Goal: Task Accomplishment & Management: Complete application form

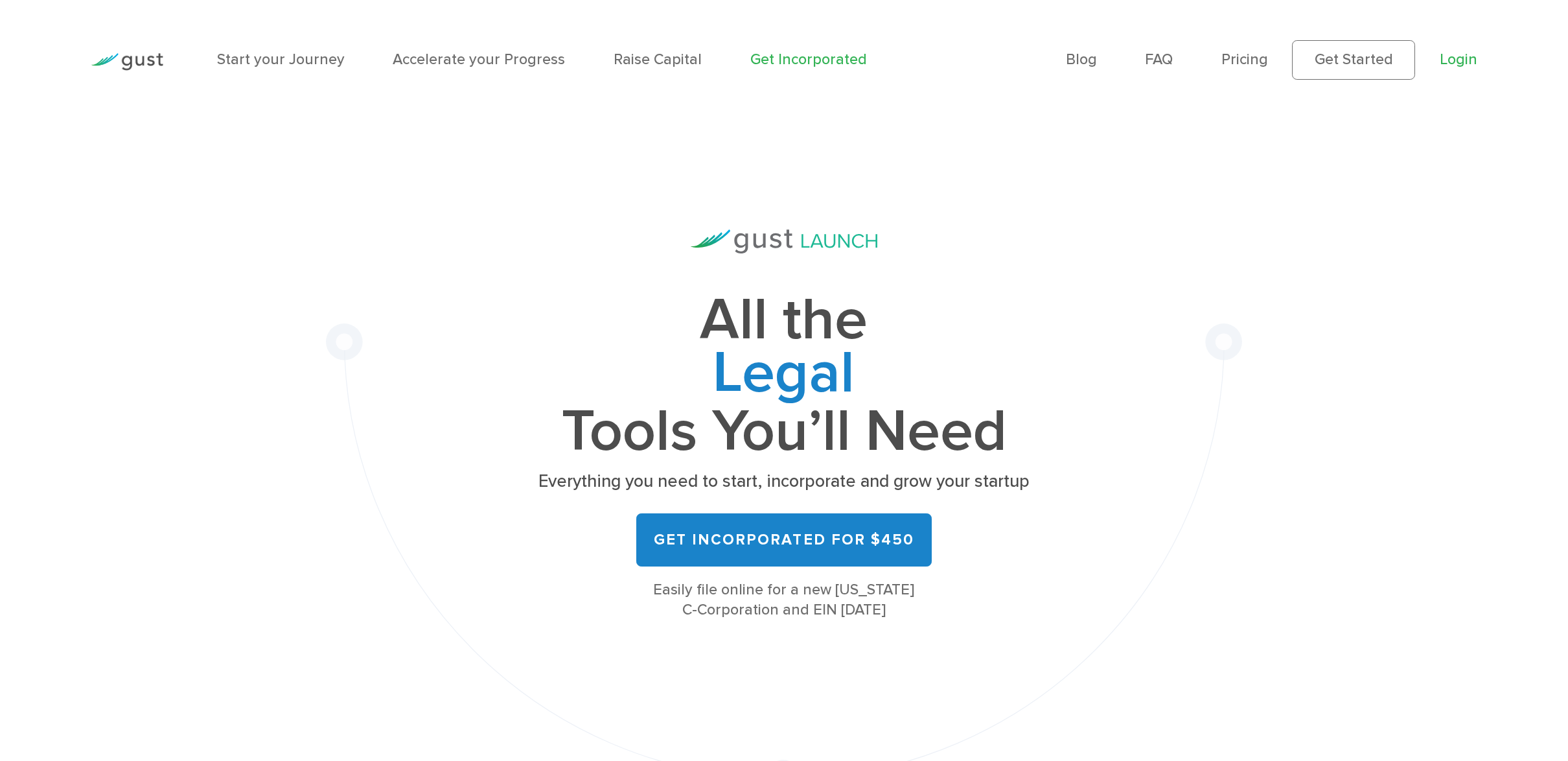
scroll to position [4, 0]
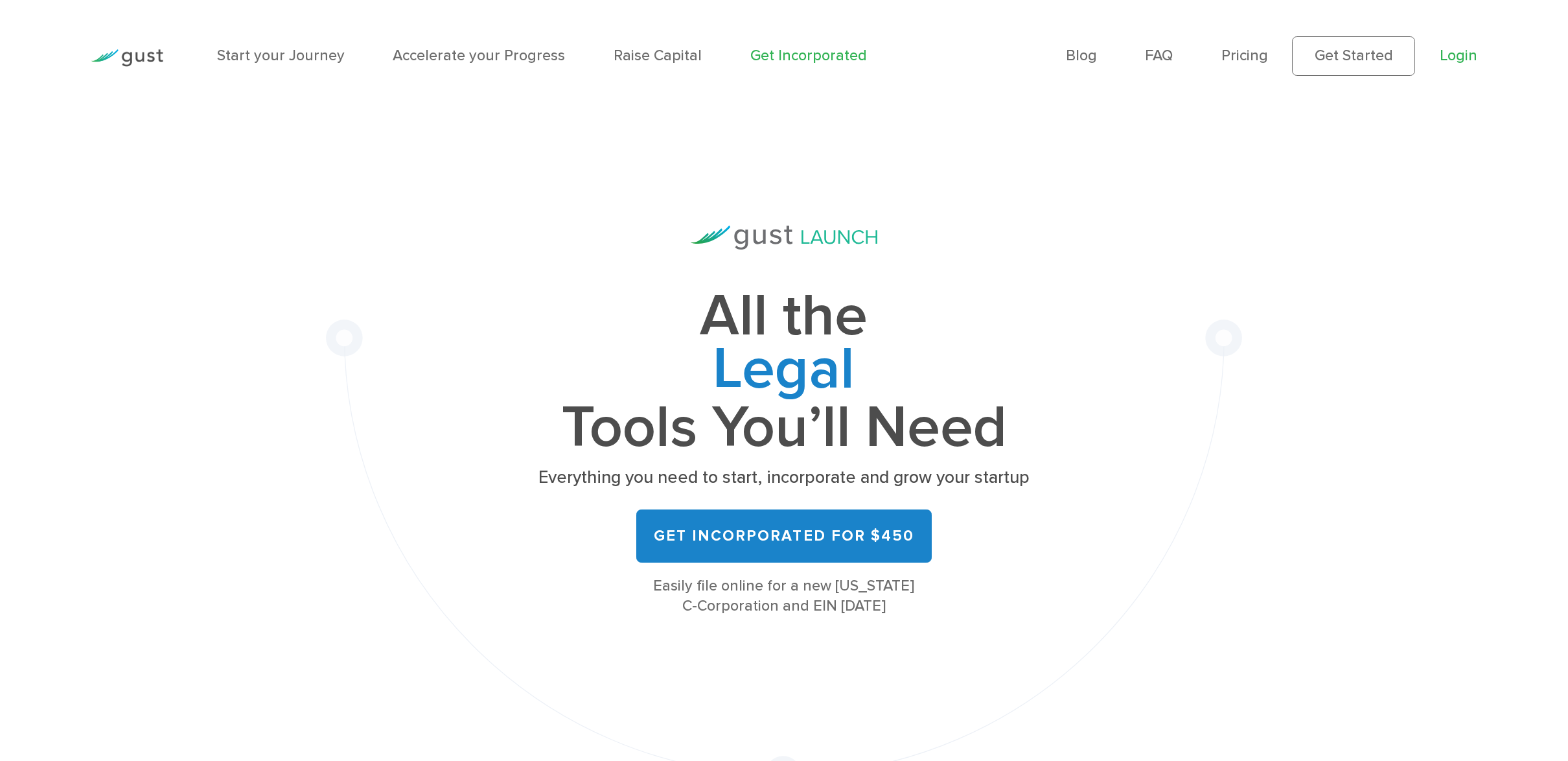
click at [1459, 54] on link "Login" at bounding box center [1458, 55] width 37 height 17
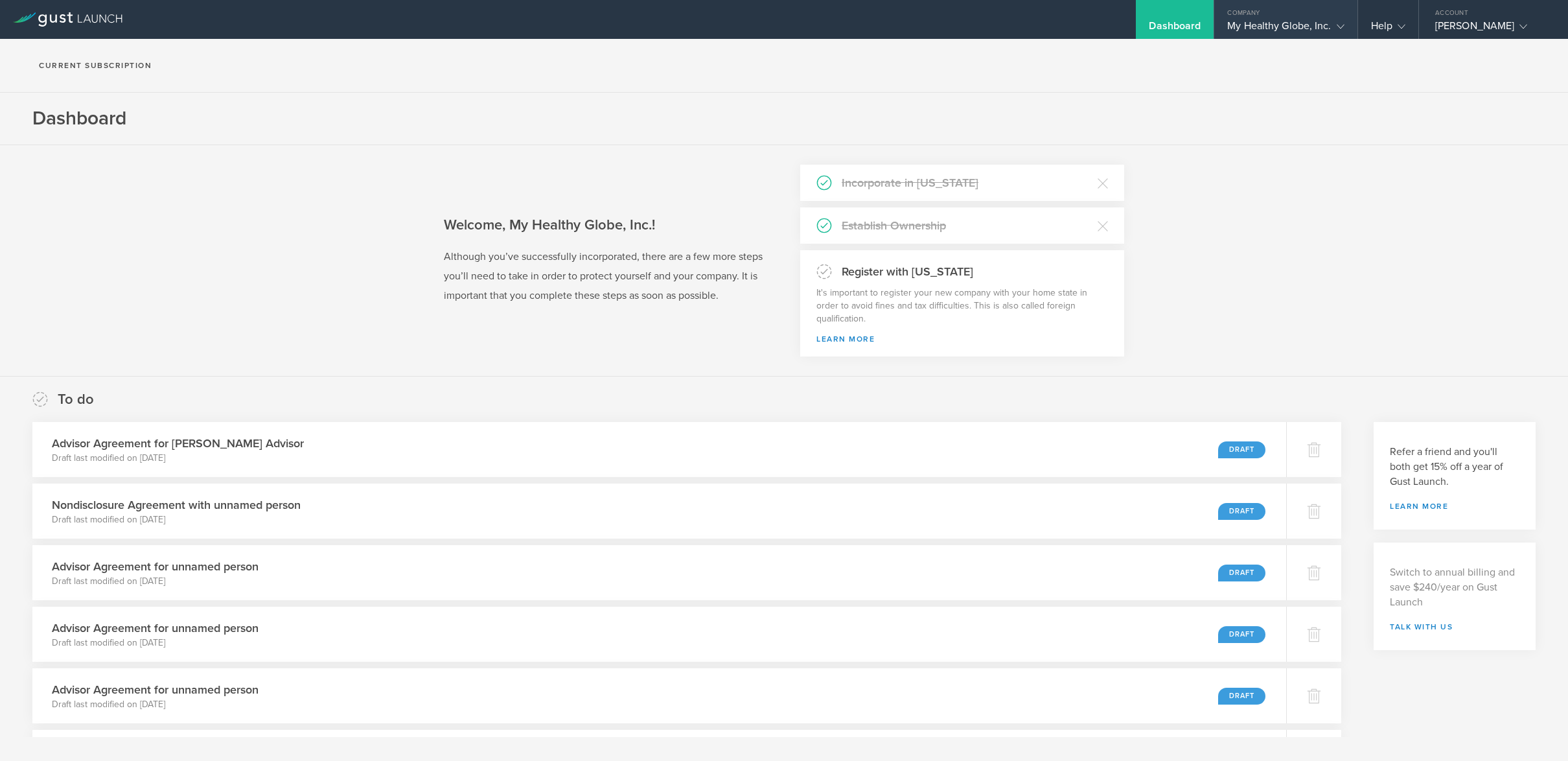
click at [1337, 23] on icon at bounding box center [1340, 27] width 8 height 8
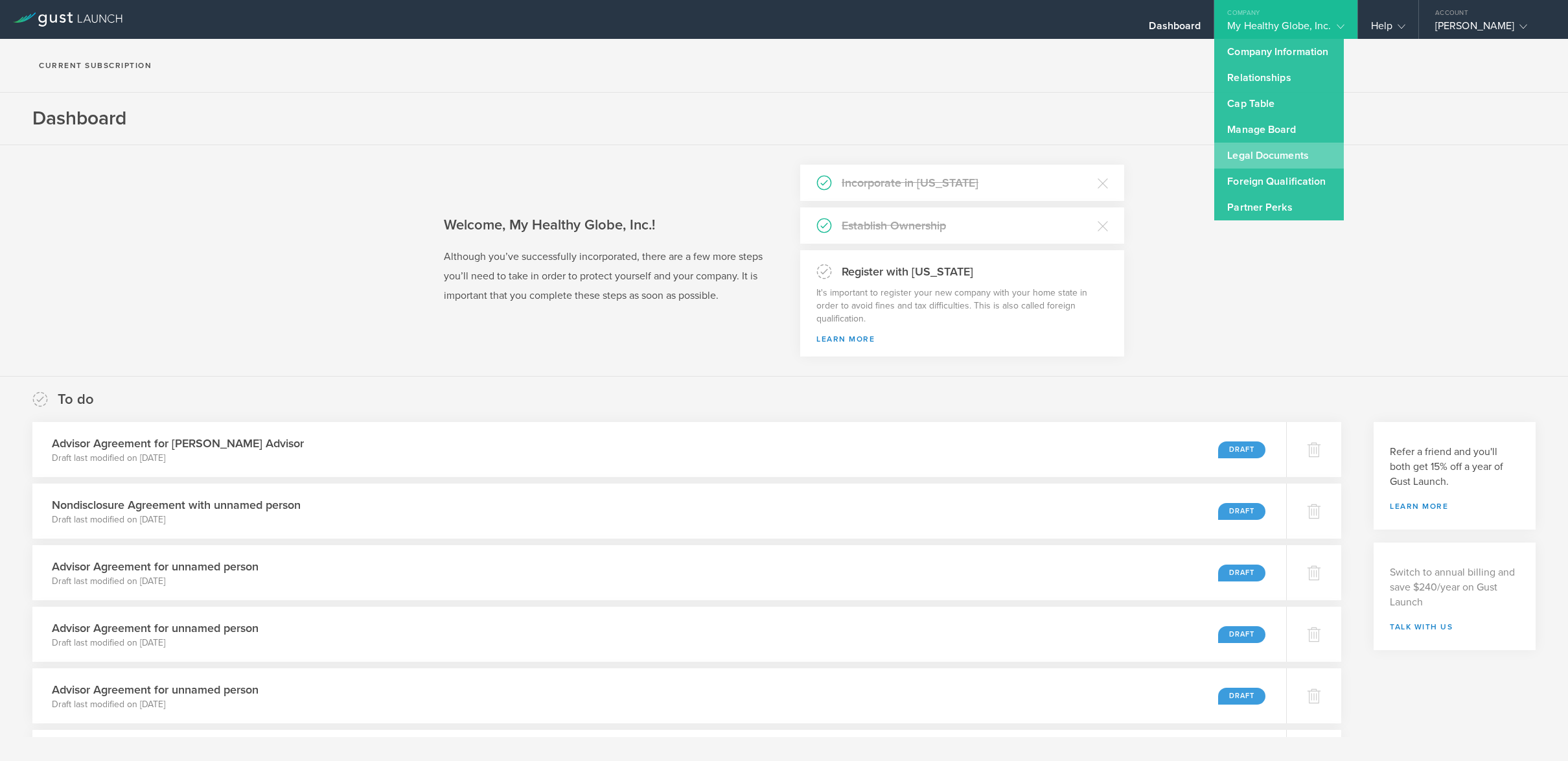
click at [1296, 154] on link "Legal Documents" at bounding box center [1279, 155] width 130 height 26
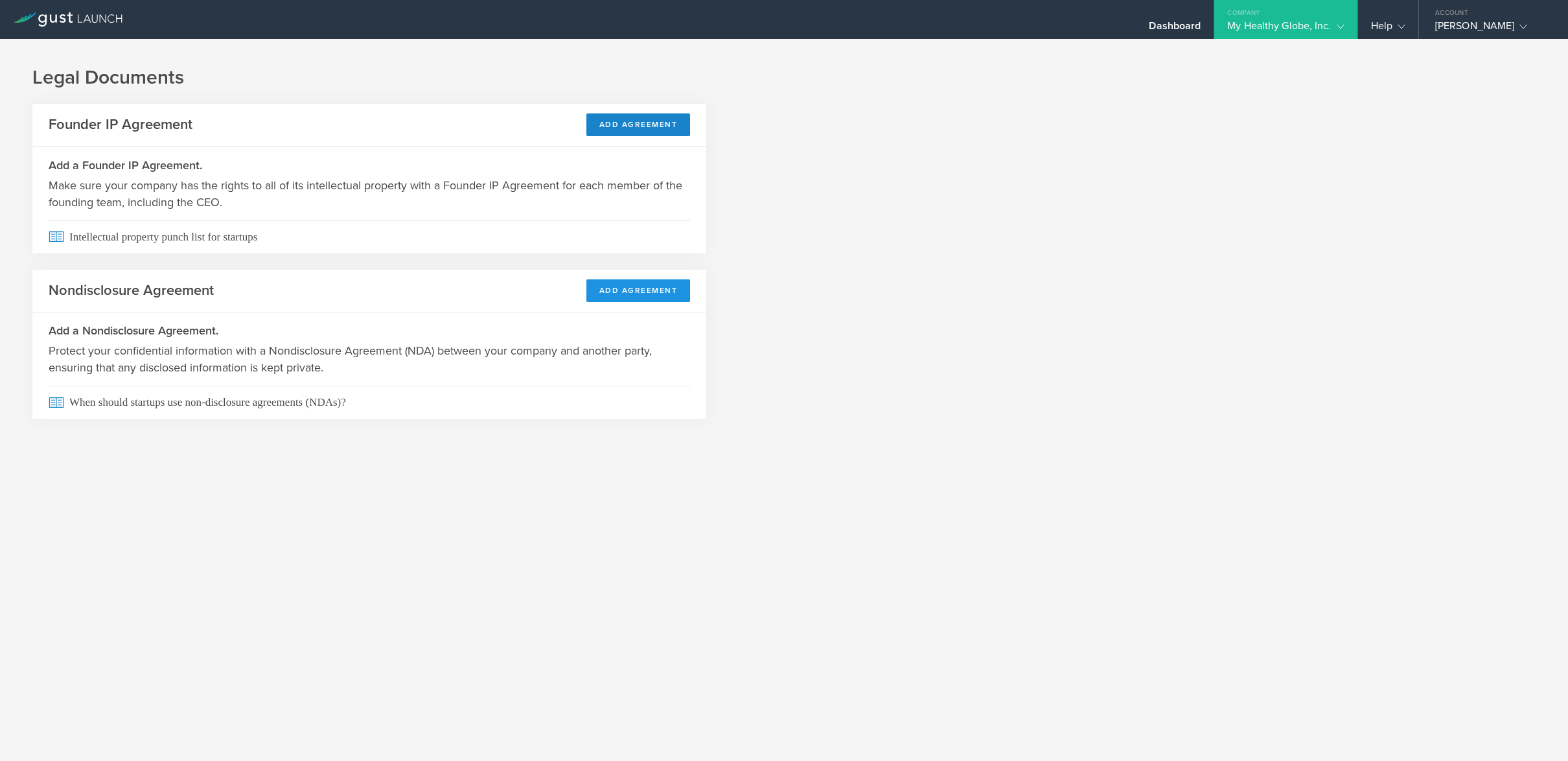
click at [630, 289] on button "Add Agreement" at bounding box center [638, 291] width 104 height 23
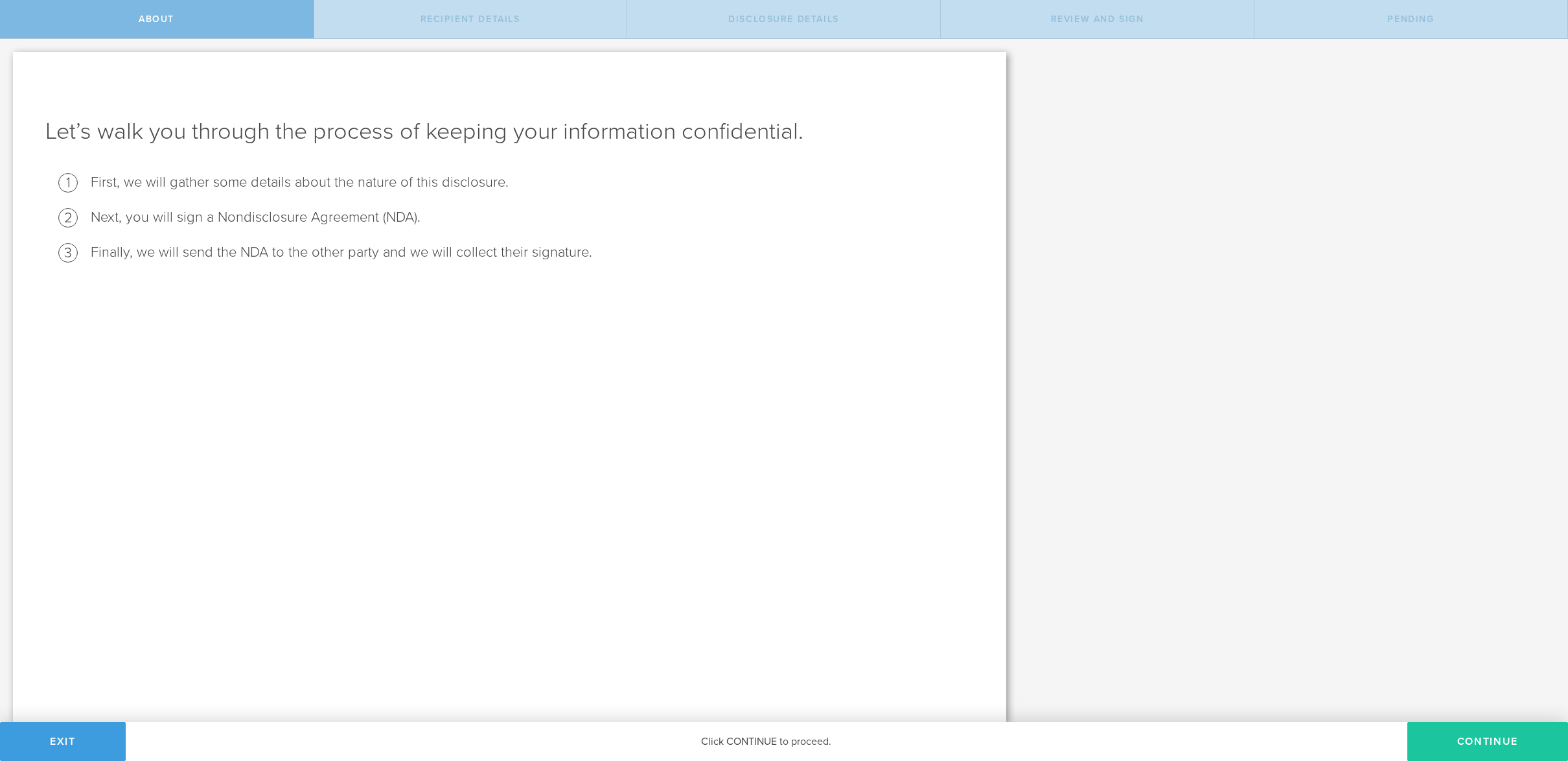
click at [1475, 735] on button "Continue" at bounding box center [1488, 741] width 161 height 39
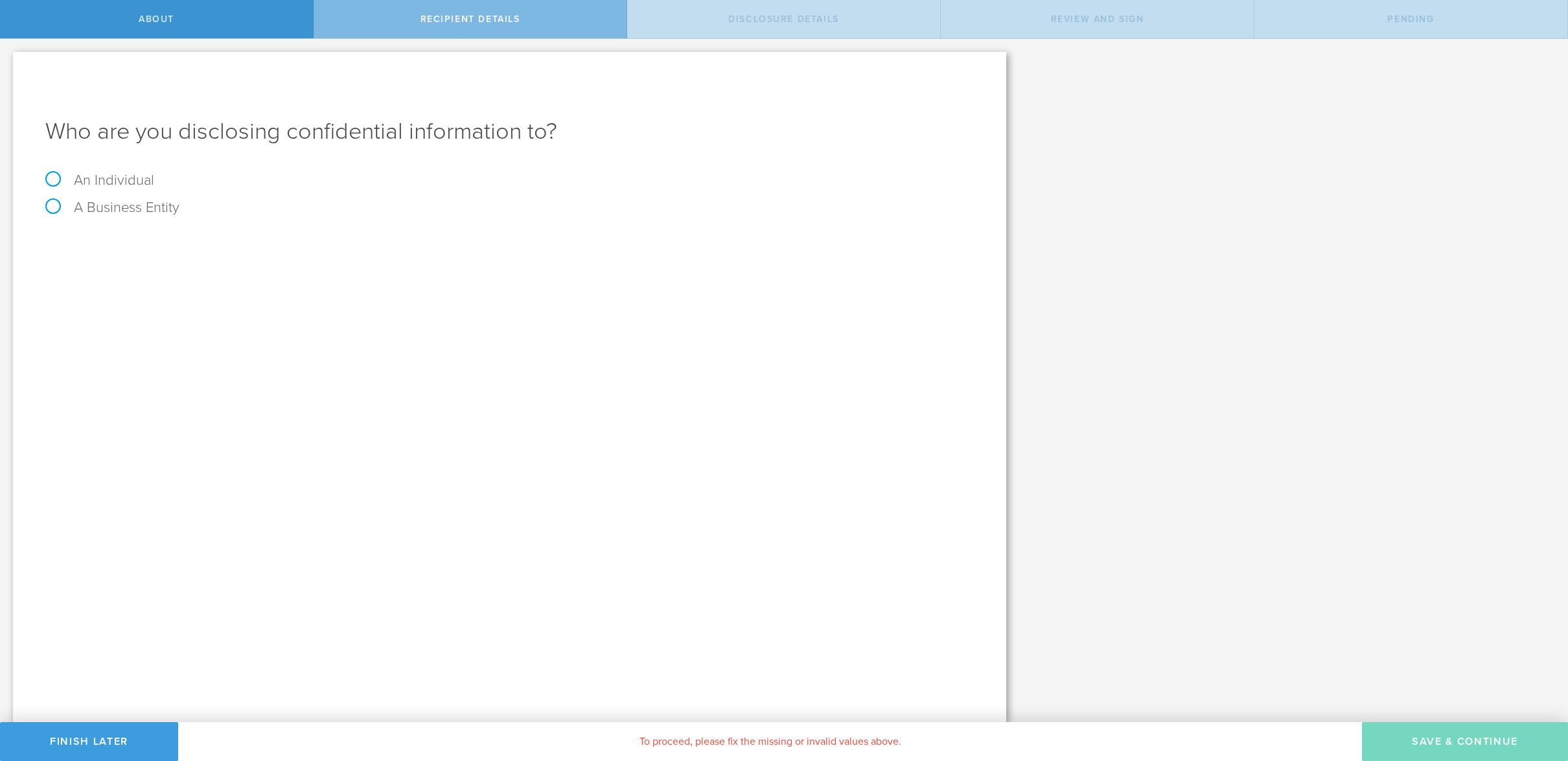
click at [90, 178] on label "An Individual" at bounding box center [99, 181] width 109 height 17
click at [9, 59] on input "An Individual" at bounding box center [4, 50] width 9 height 21
radio input "true"
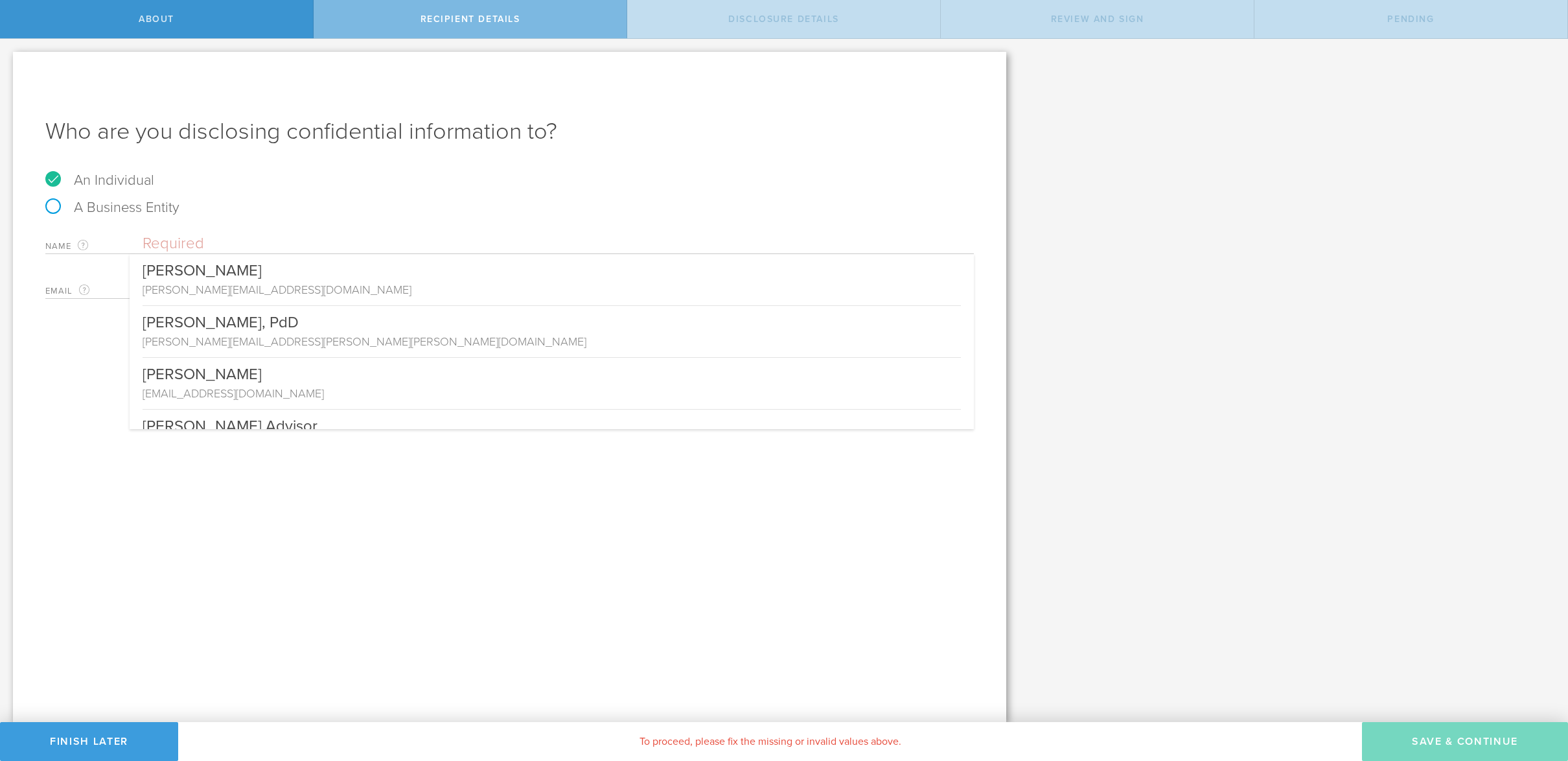
click at [166, 244] on input "text" at bounding box center [558, 244] width 832 height 19
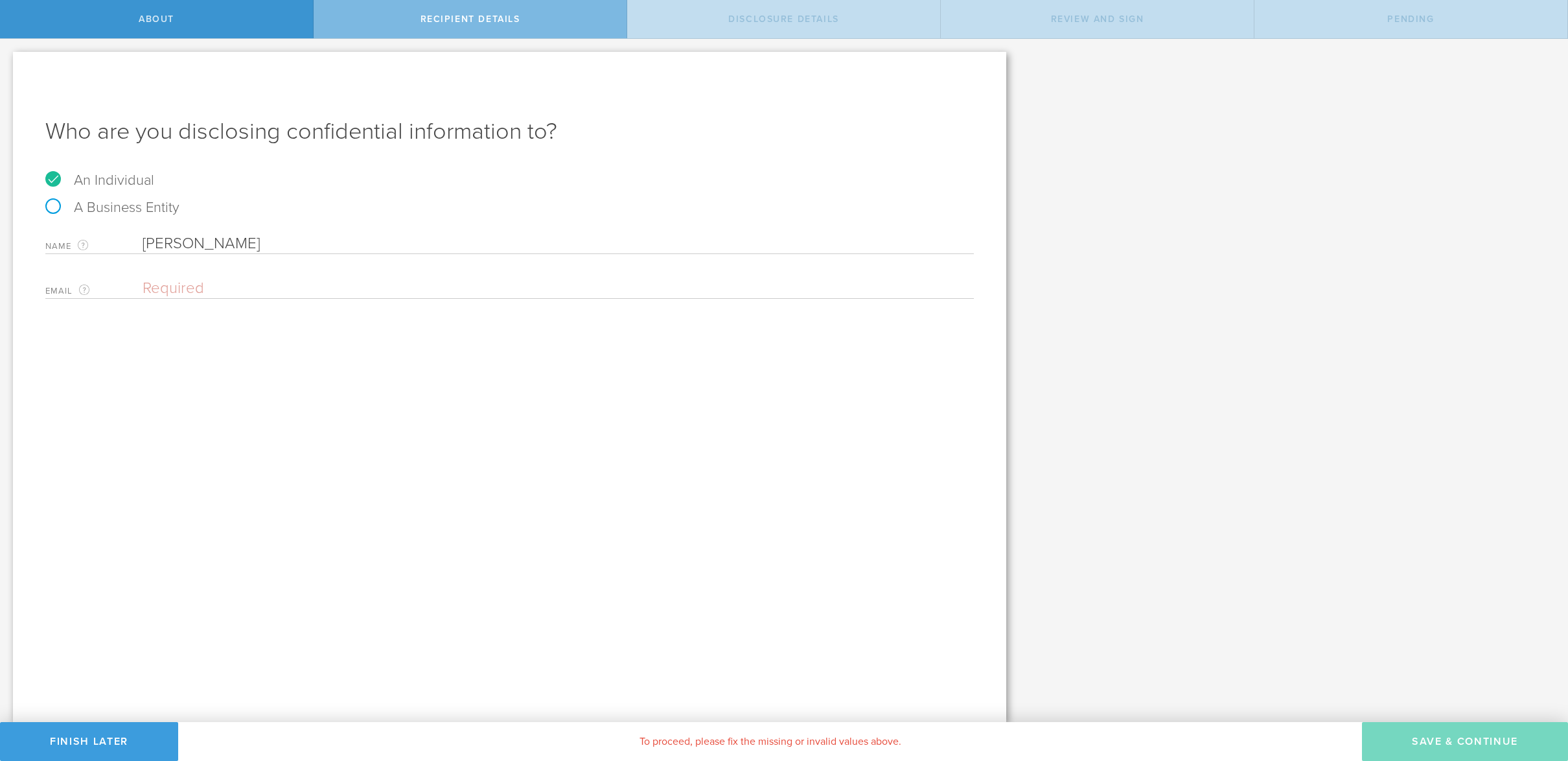
type input "[PERSON_NAME]"
click at [161, 284] on input "email" at bounding box center [555, 288] width 825 height 19
paste input "[EMAIL_ADDRESS][DOMAIN_NAME]"
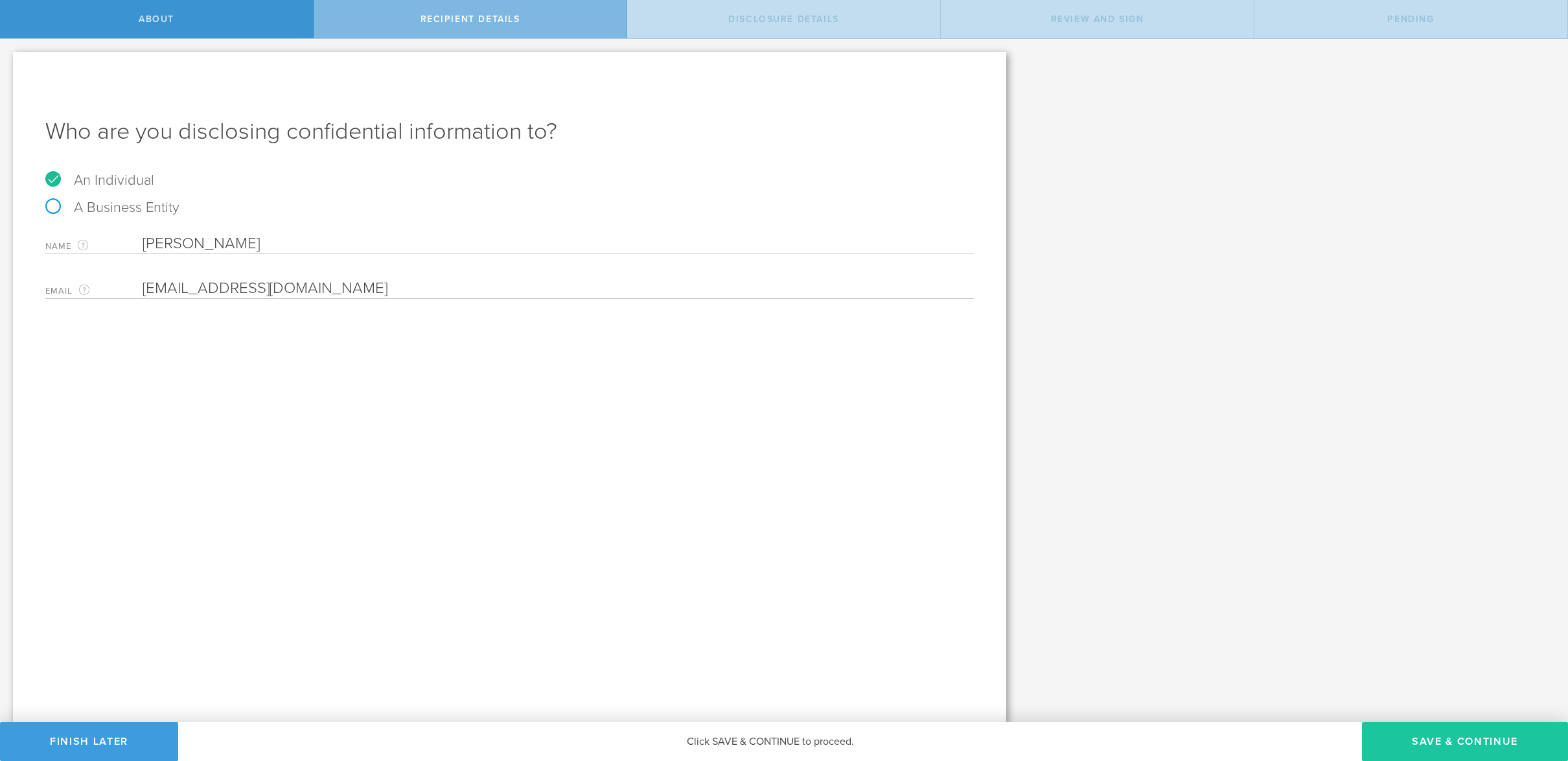
type input "[EMAIL_ADDRESS][DOMAIN_NAME]"
click at [1443, 743] on button "Save & Continue" at bounding box center [1466, 741] width 207 height 39
select select "string:5 years"
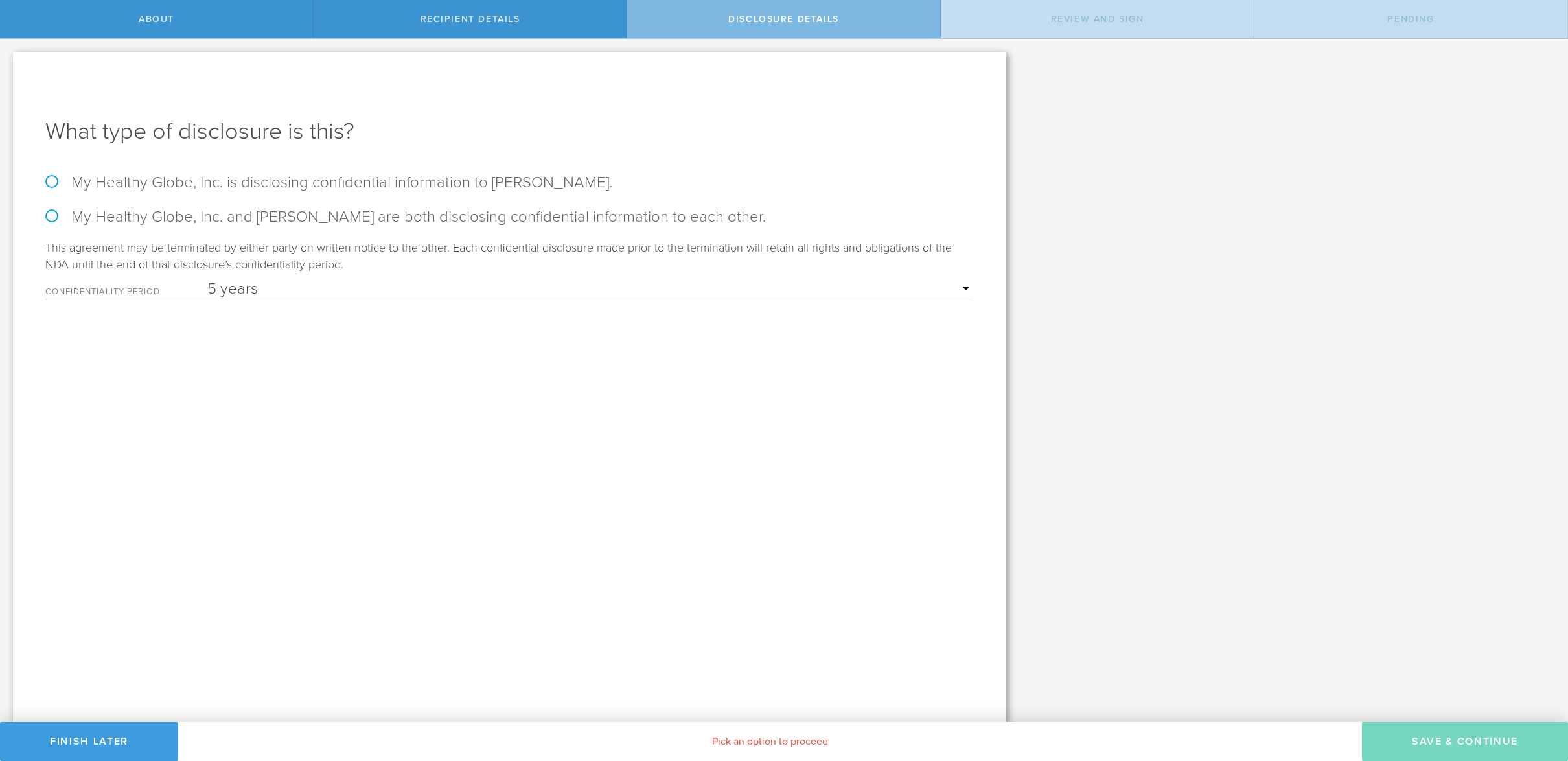
click at [54, 181] on label "My Healthy Globe, Inc. is disclosing confidential information to [PERSON_NAME]." at bounding box center [509, 183] width 928 height 19
click at [9, 66] on input "My Healthy Globe, Inc. is disclosing confidential information to [PERSON_NAME]." at bounding box center [4, 53] width 9 height 27
radio input "true"
click at [952, 293] on select "1 year 2 years 3 years 4 years 5 years" at bounding box center [591, 289] width 767 height 19
select select "string:3 years"
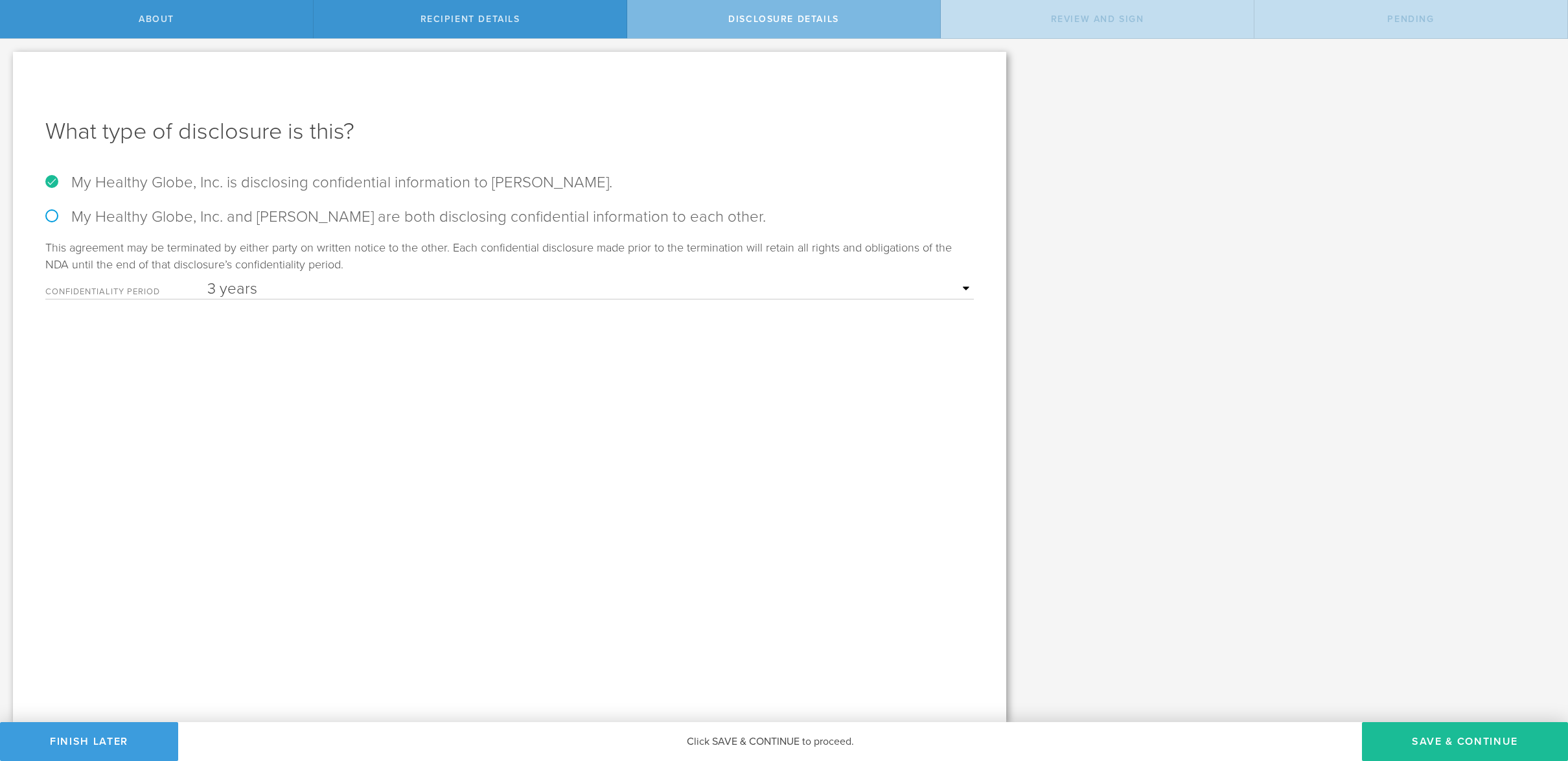
click at [207, 279] on select "1 year 2 years 3 years 4 years 5 years" at bounding box center [591, 289] width 767 height 19
click at [1457, 746] on button "Save & Continue" at bounding box center [1466, 741] width 207 height 39
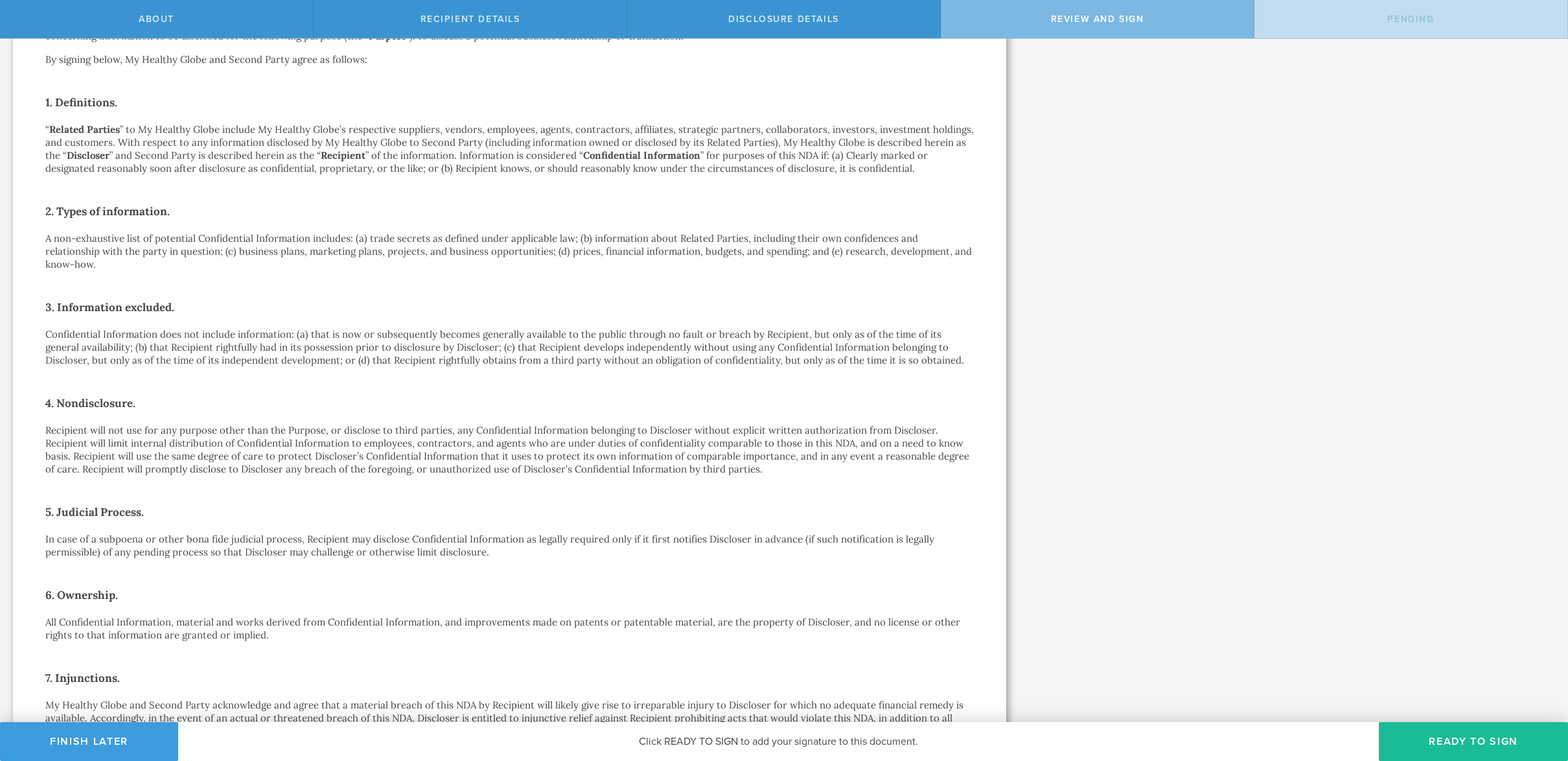
scroll to position [534, 0]
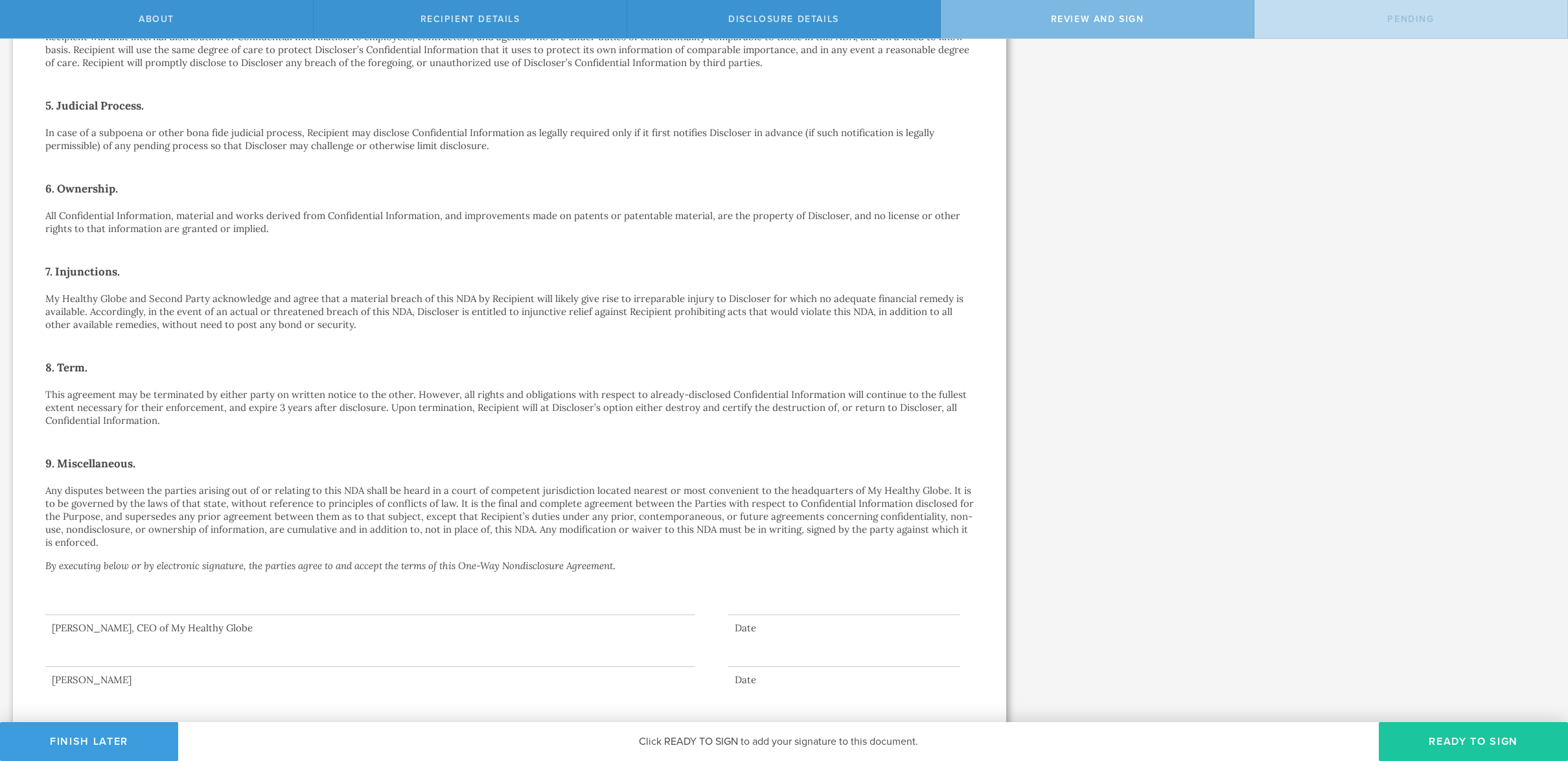
click at [1471, 736] on button "Ready to Sign" at bounding box center [1473, 741] width 189 height 39
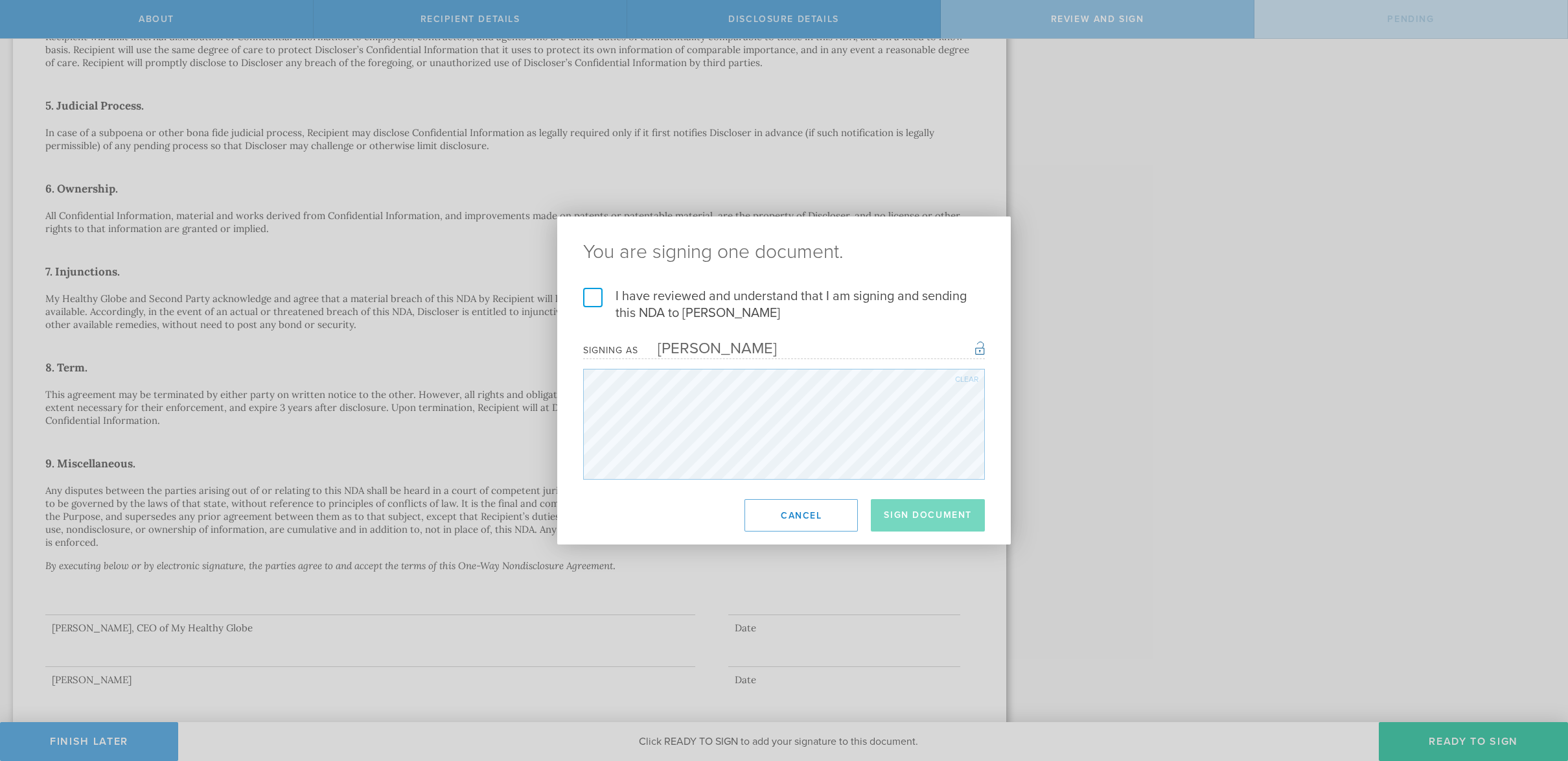
drag, startPoint x: 594, startPoint y: 297, endPoint x: 626, endPoint y: 321, distance: 40.0
click at [594, 297] on label "I have reviewed and understand that I am signing and sending this NDA to [PERSO…" at bounding box center [784, 304] width 402 height 33
click at [0, 0] on input "I have reviewed and understand that I am signing and sending this NDA to [PERSO…" at bounding box center [0, 0] width 0 height 0
click at [924, 513] on button "Sign Document" at bounding box center [927, 515] width 114 height 33
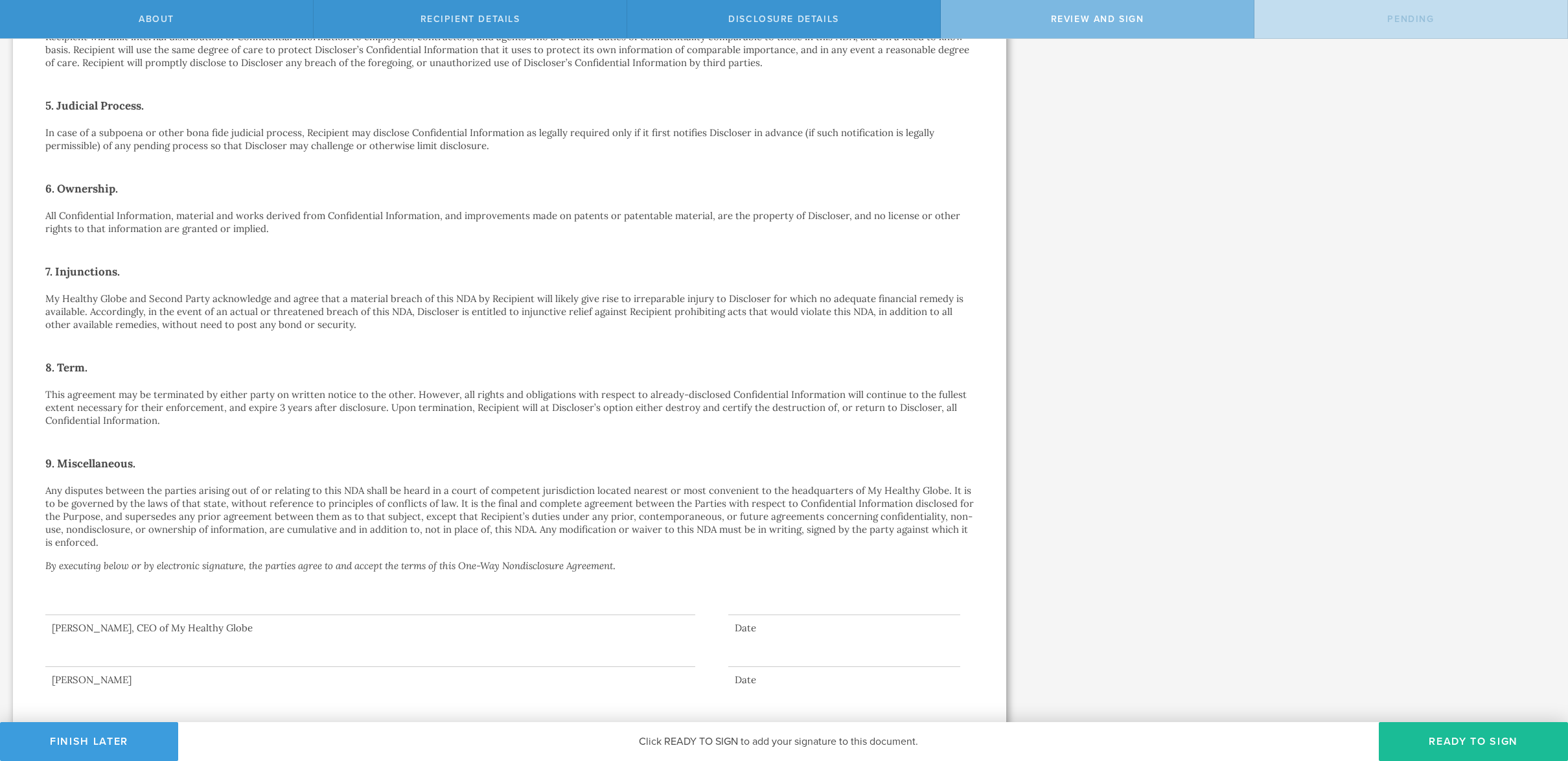
scroll to position [0, 0]
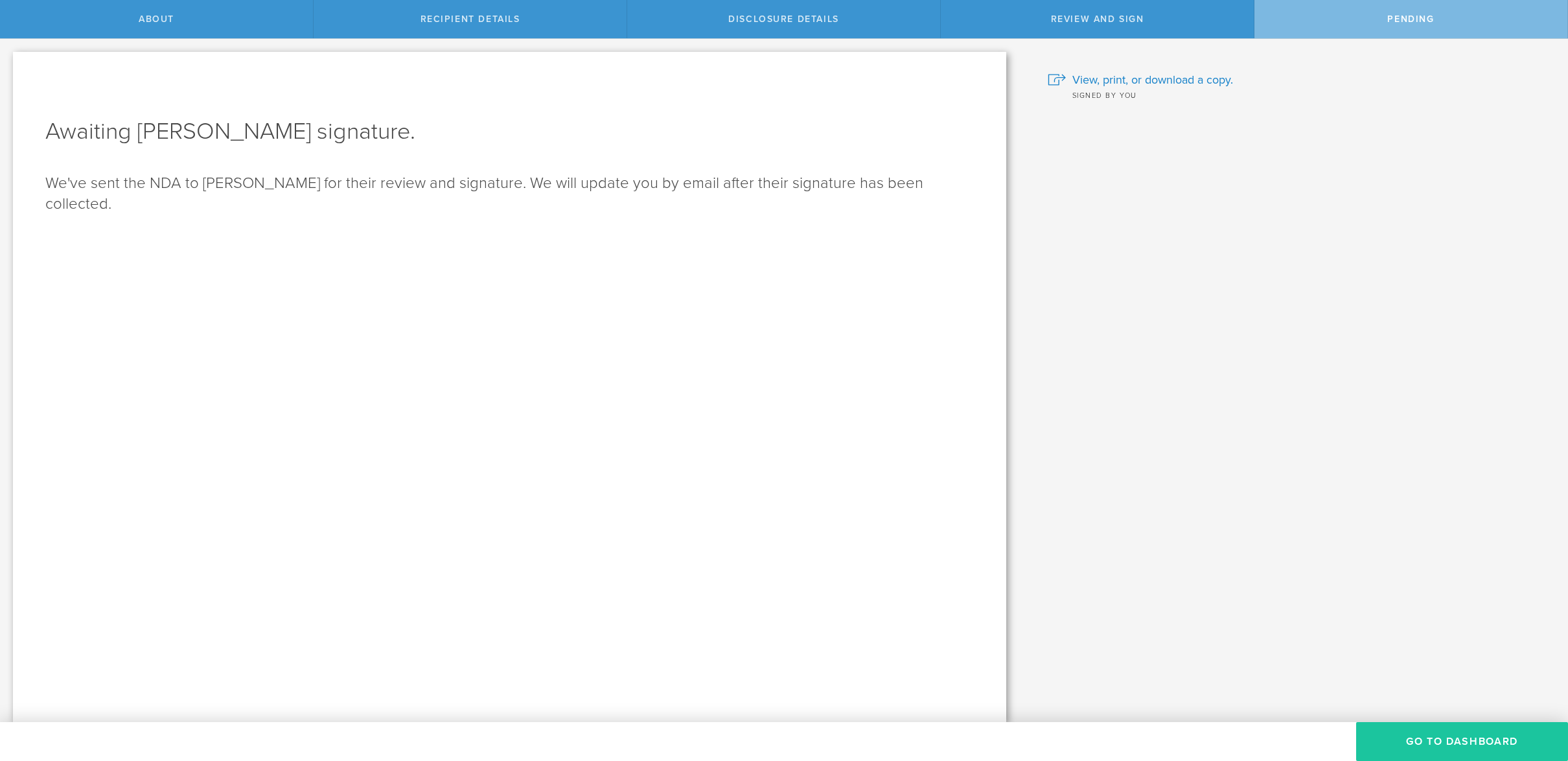
click at [1474, 741] on button "Go to dashboard" at bounding box center [1463, 741] width 212 height 39
